Goal: Task Accomplishment & Management: Manage account settings

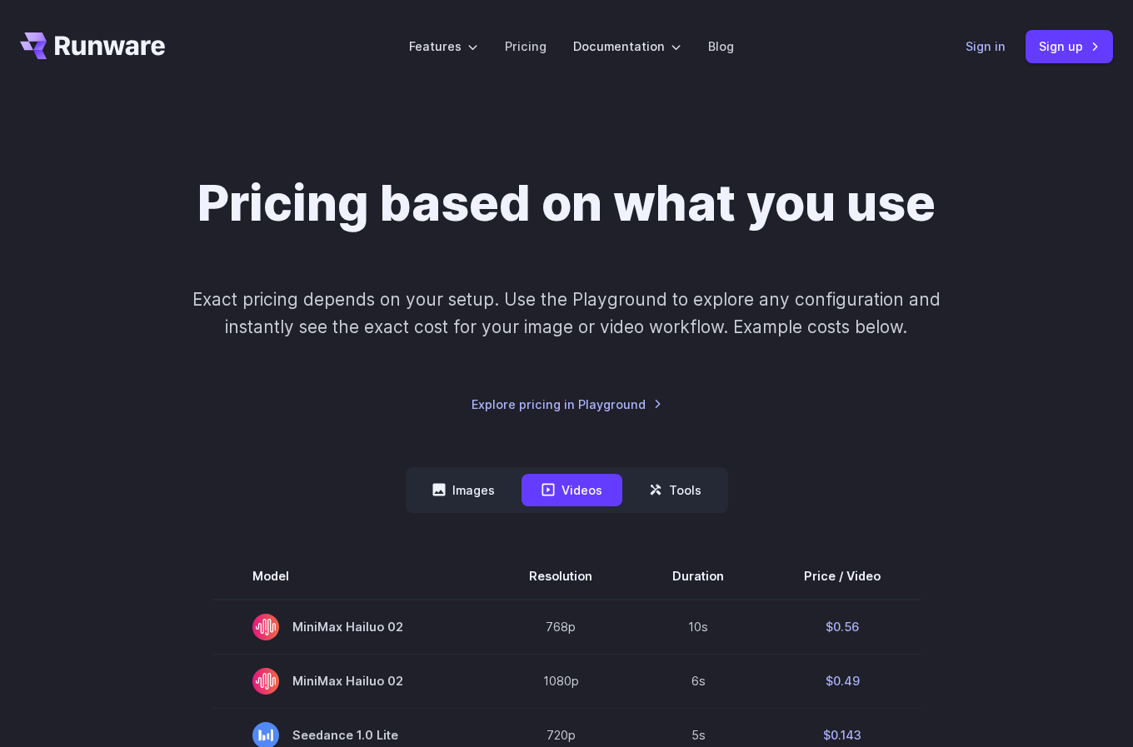
click at [991, 52] on link "Sign in" at bounding box center [985, 46] width 40 height 19
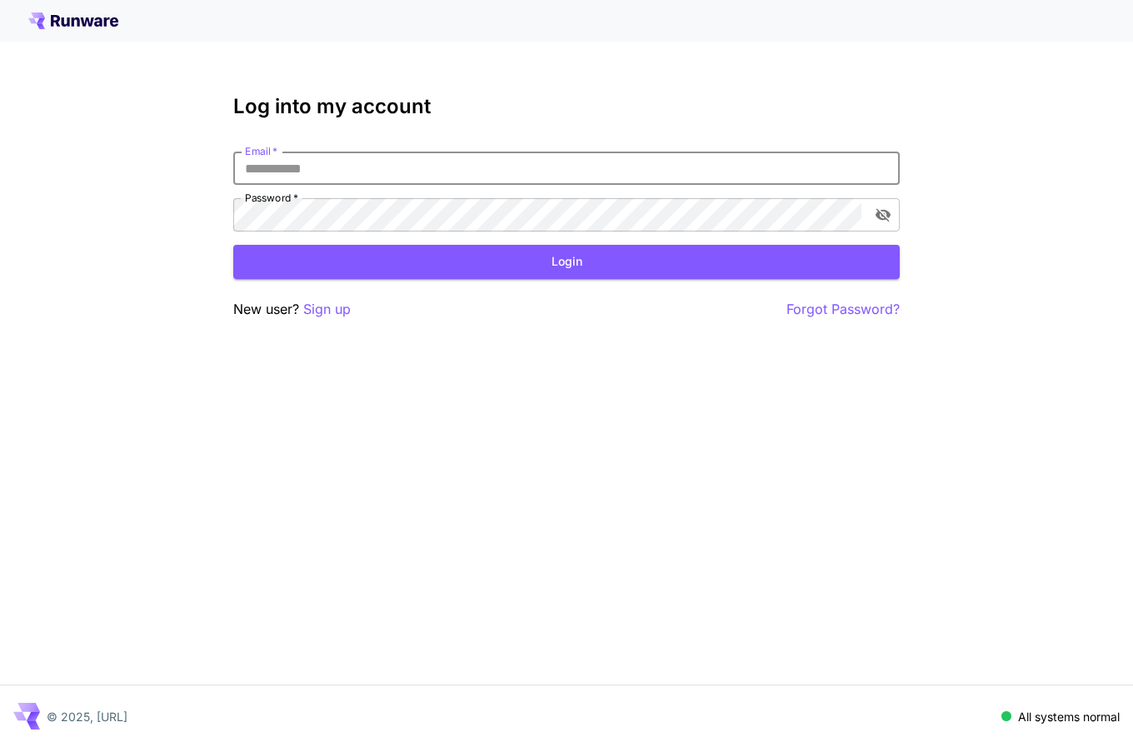
click at [478, 163] on input "Email   *" at bounding box center [566, 168] width 666 height 33
type input "**********"
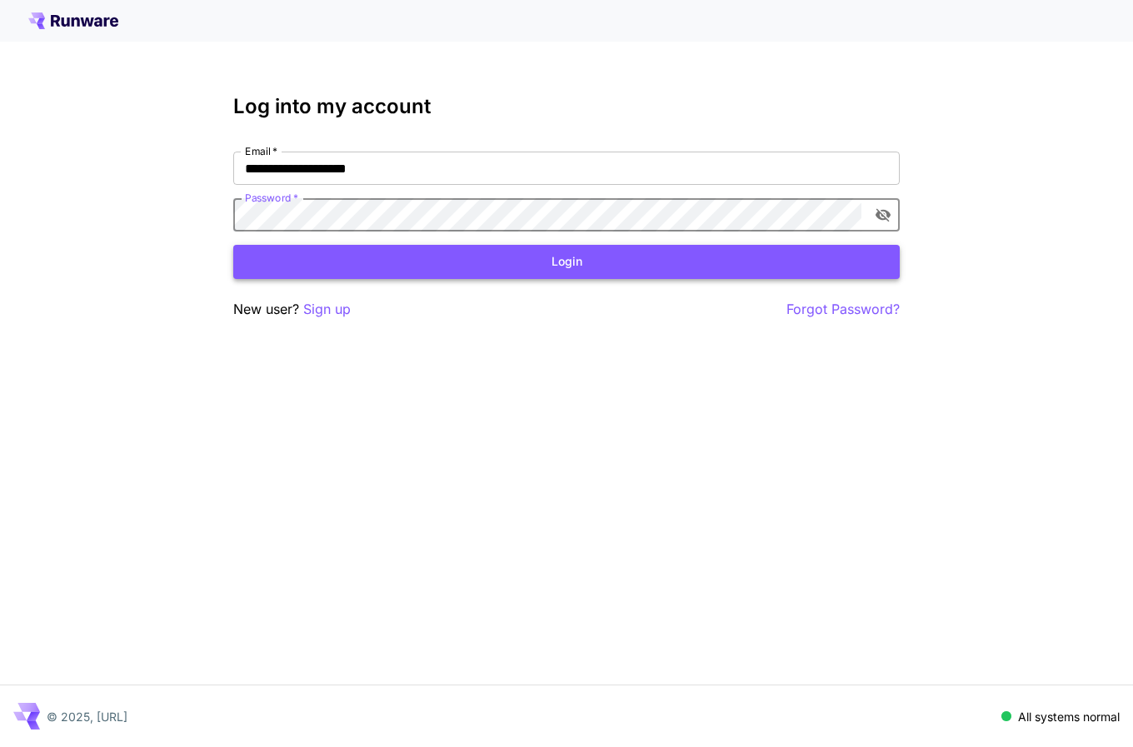
click at [639, 251] on button "Login" at bounding box center [566, 262] width 666 height 34
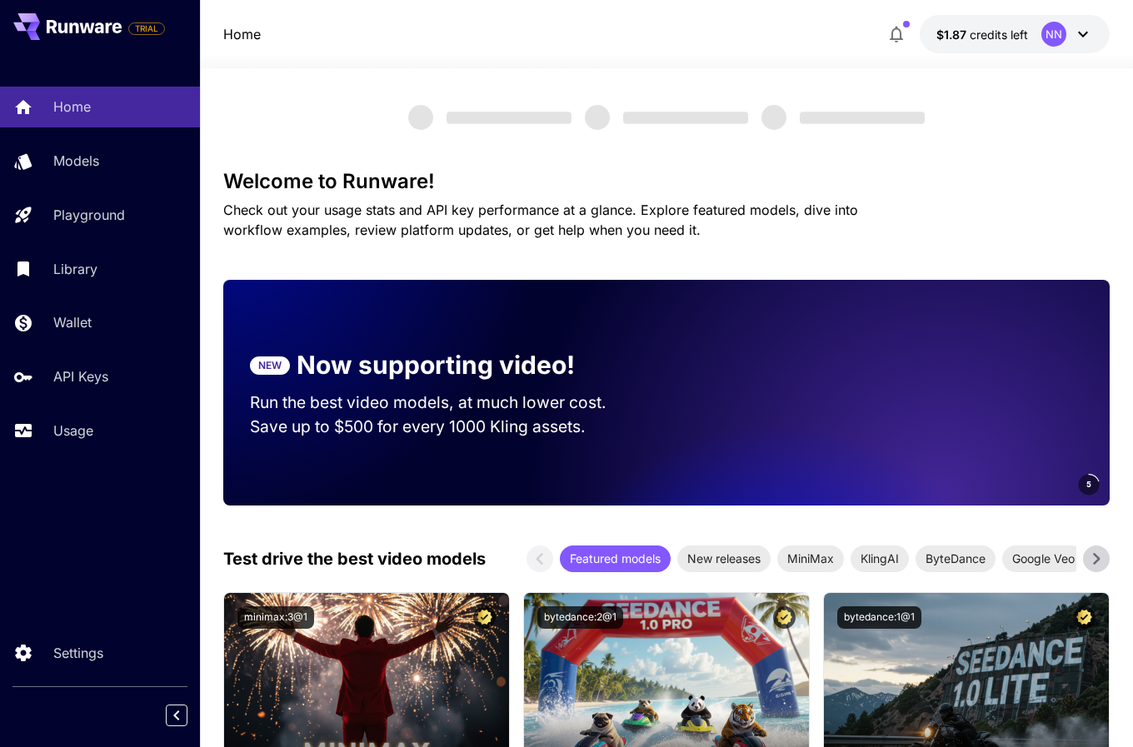
click at [1064, 33] on div "NN" at bounding box center [1053, 34] width 25 height 25
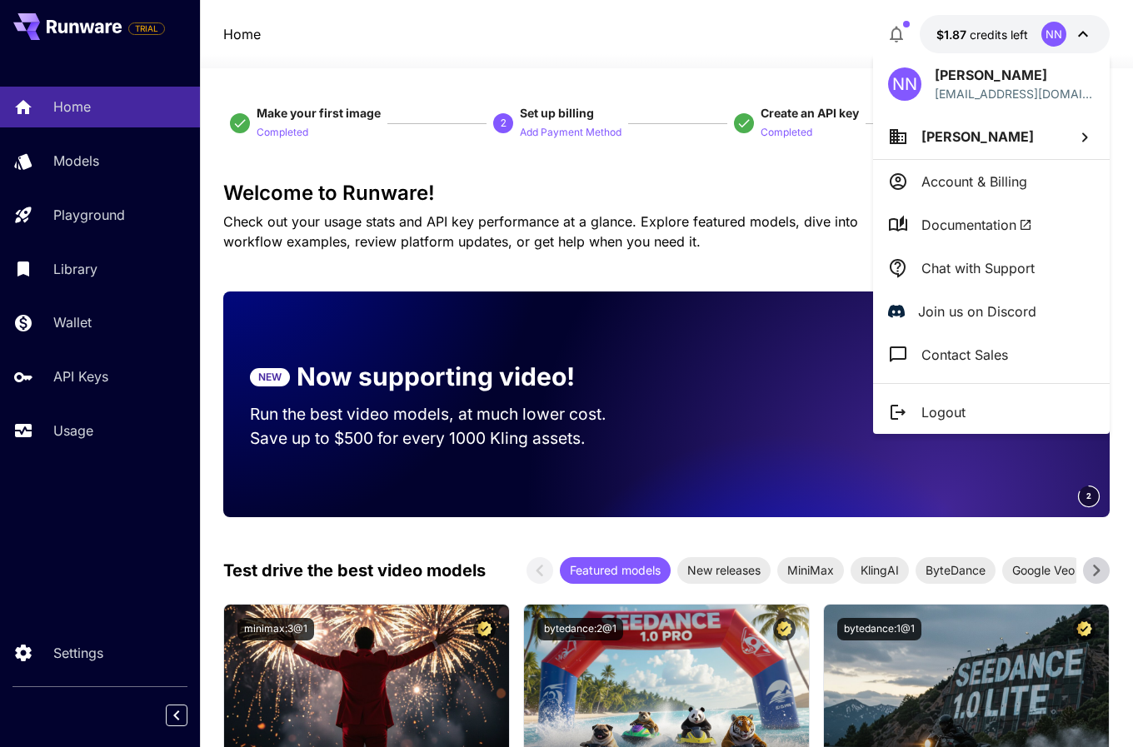
click at [90, 426] on div at bounding box center [566, 373] width 1133 height 747
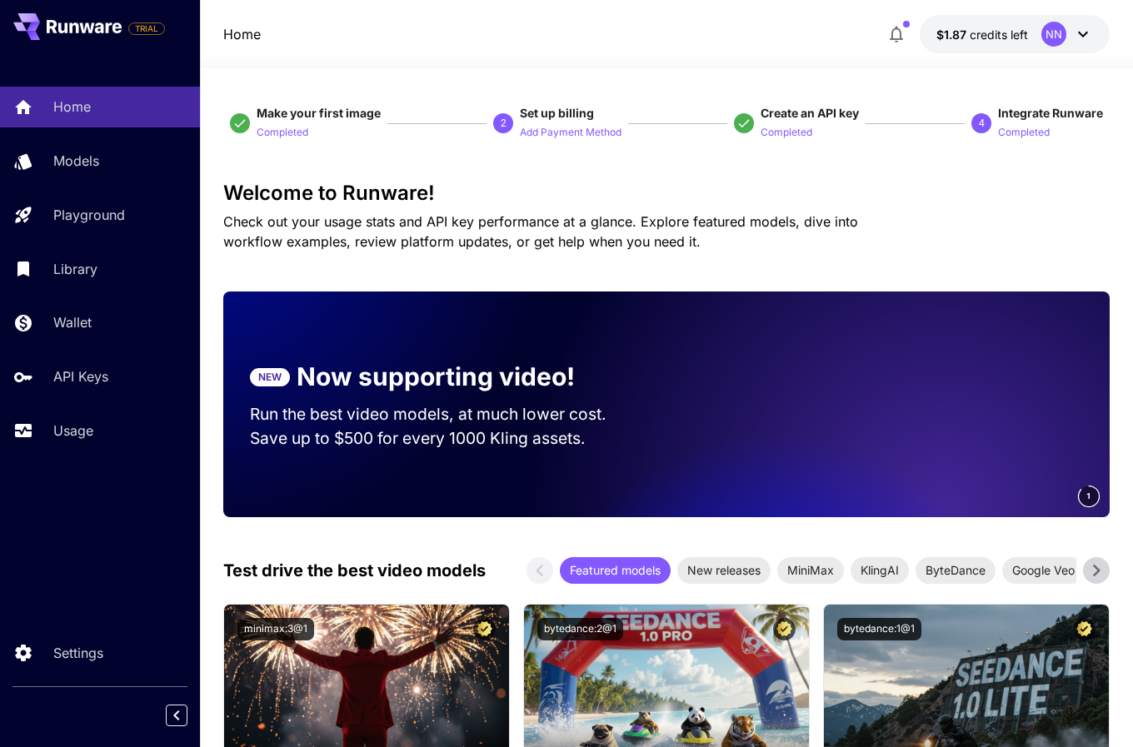
click at [90, 431] on div "NN [PERSON_NAME] [PERSON_NAME][EMAIL_ADDRESS][DOMAIN_NAME] [PERSON_NAME] Accoun…" at bounding box center [133, 373] width 267 height 747
click at [89, 439] on p "Usage" at bounding box center [77, 431] width 40 height 20
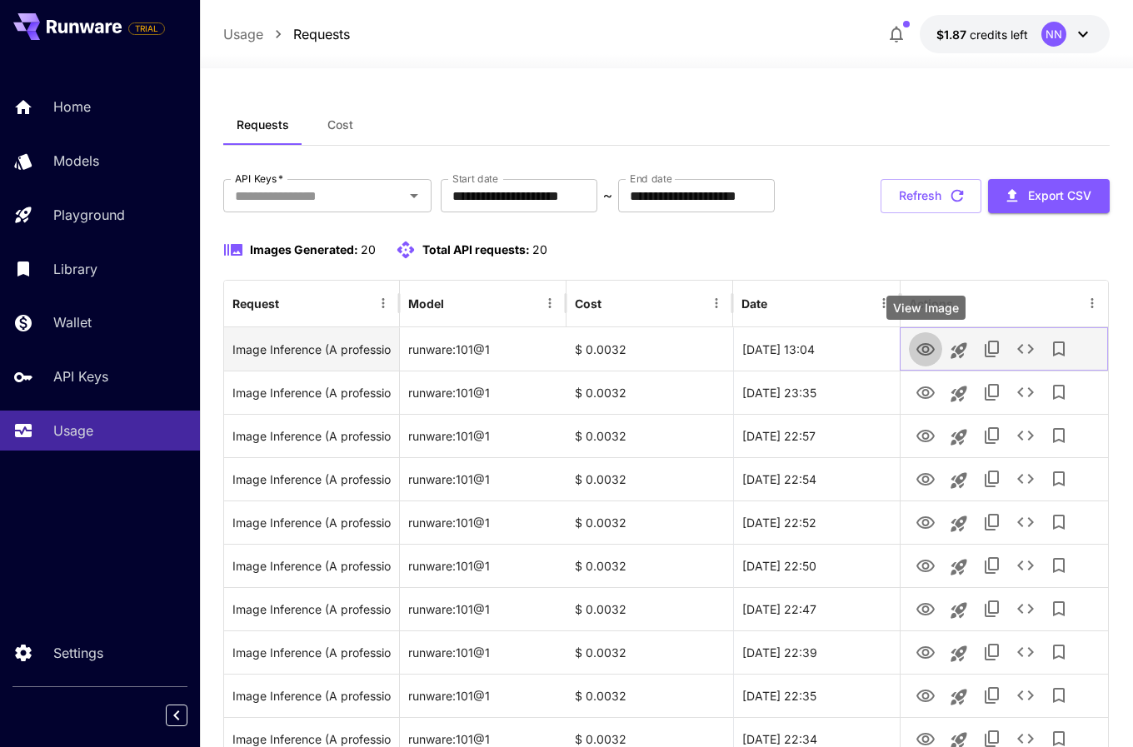
click at [929, 356] on icon "View Image" at bounding box center [925, 350] width 20 height 20
